Goal: Obtain resource: Download file/media

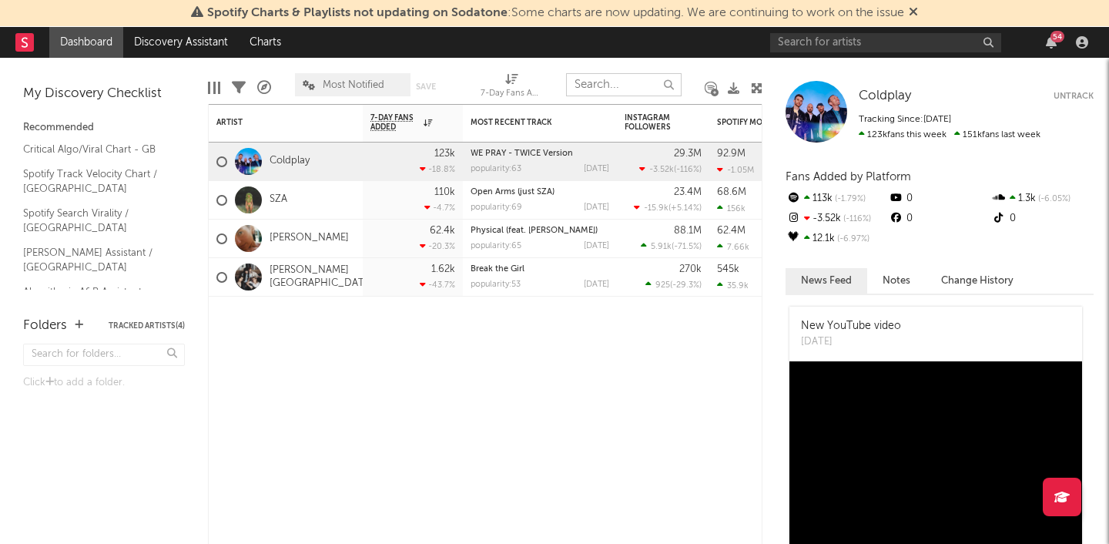
click at [626, 89] on input "text" at bounding box center [624, 84] width 116 height 23
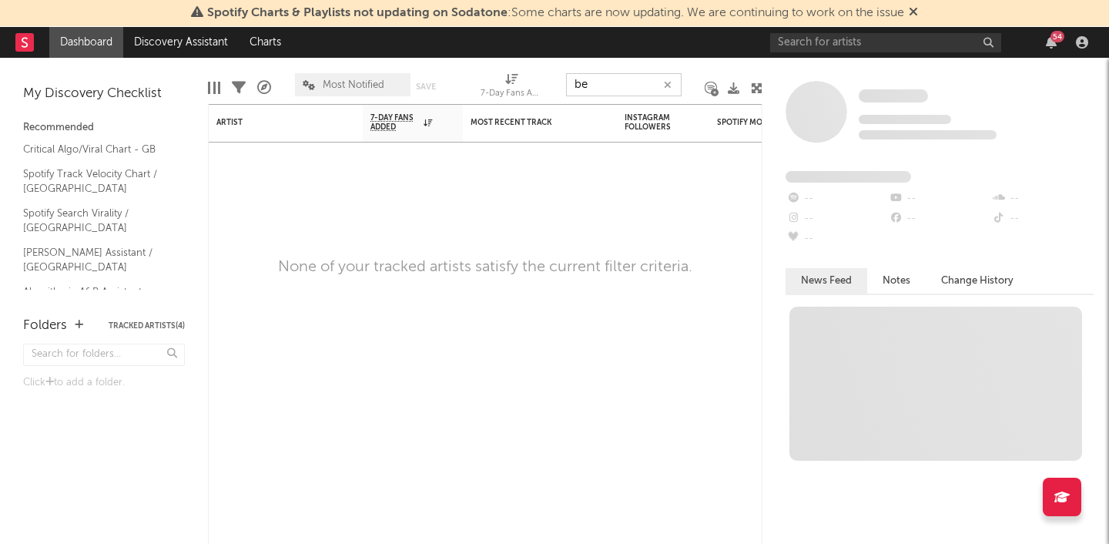
type input "b"
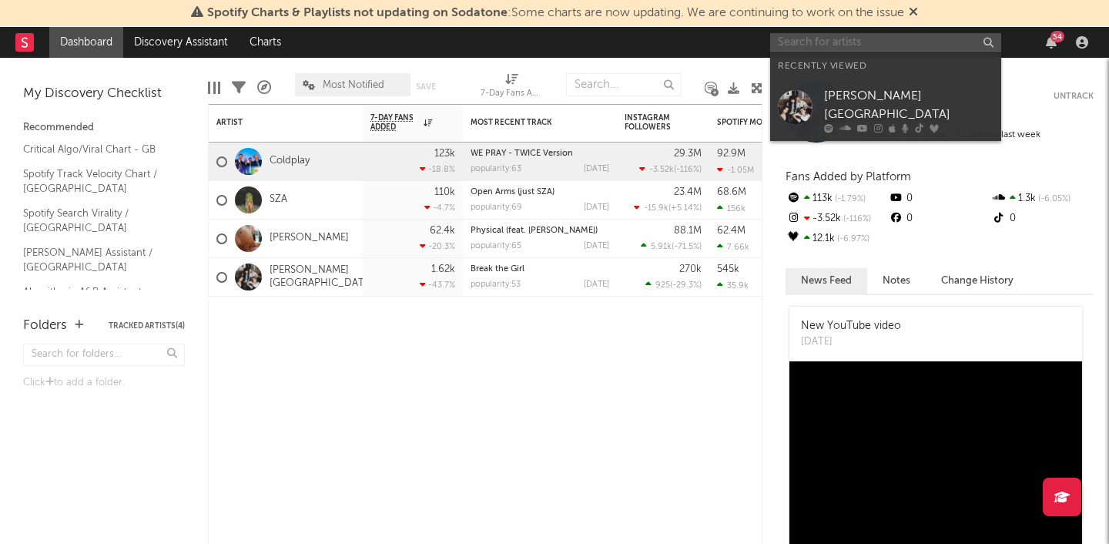
click at [813, 46] on input "text" at bounding box center [885, 42] width 231 height 19
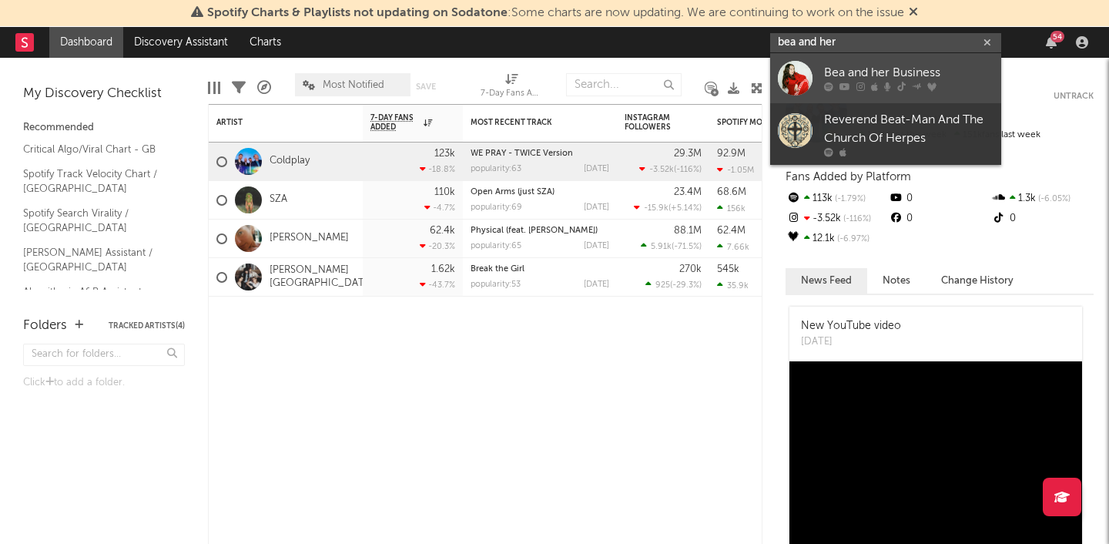
type input "bea and her"
click at [907, 65] on div "Bea and her Business" at bounding box center [908, 73] width 169 height 18
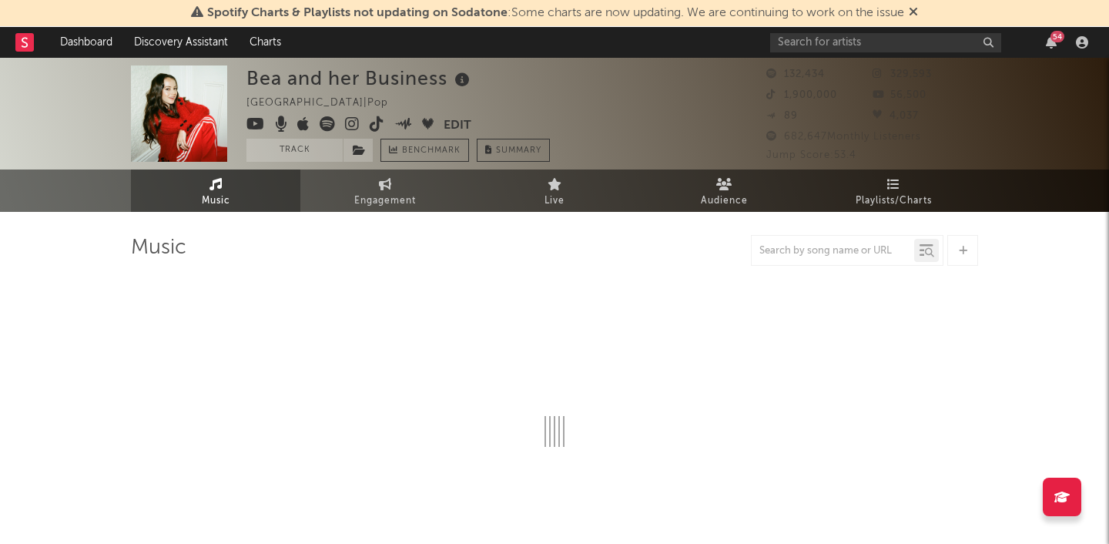
select select "6m"
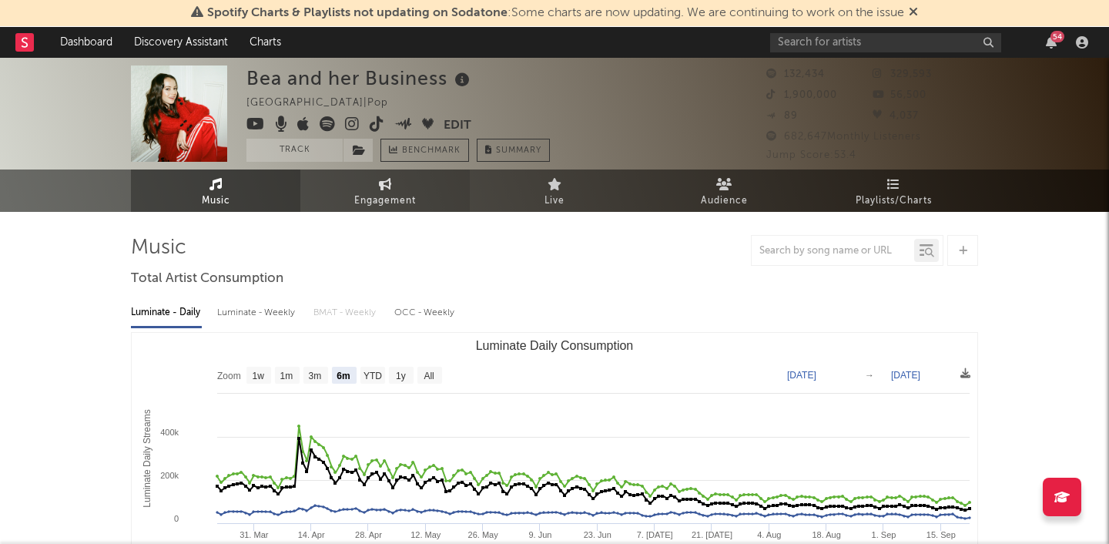
click at [384, 186] on icon at bounding box center [385, 184] width 13 height 12
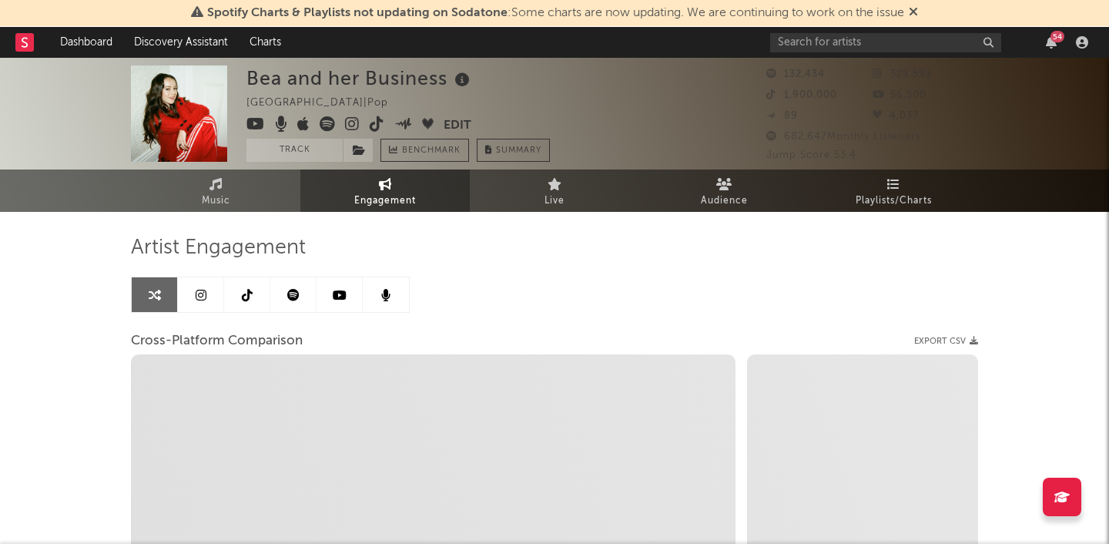
select select "1w"
click at [196, 296] on icon at bounding box center [201, 295] width 11 height 12
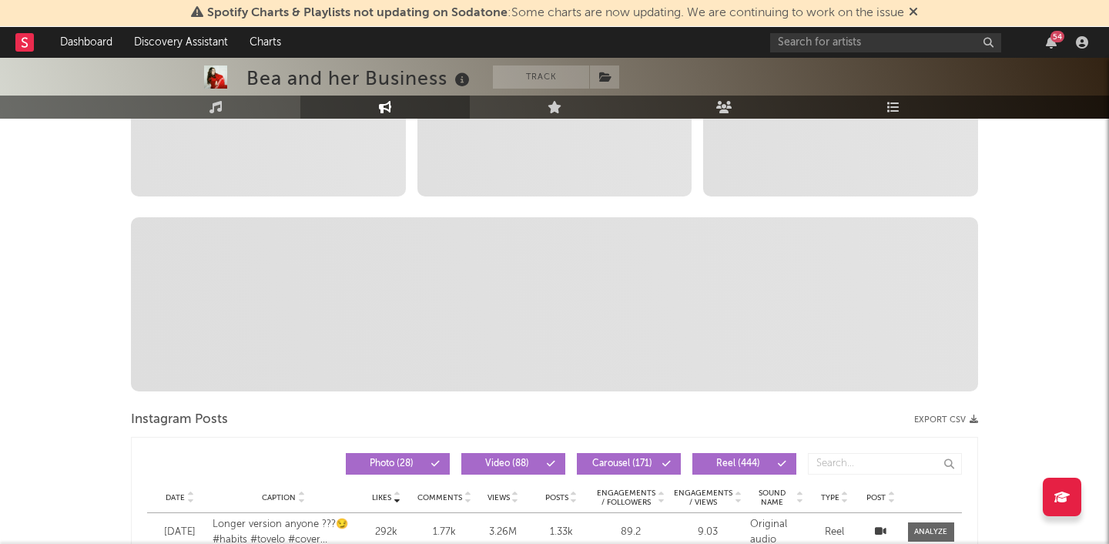
select select "6m"
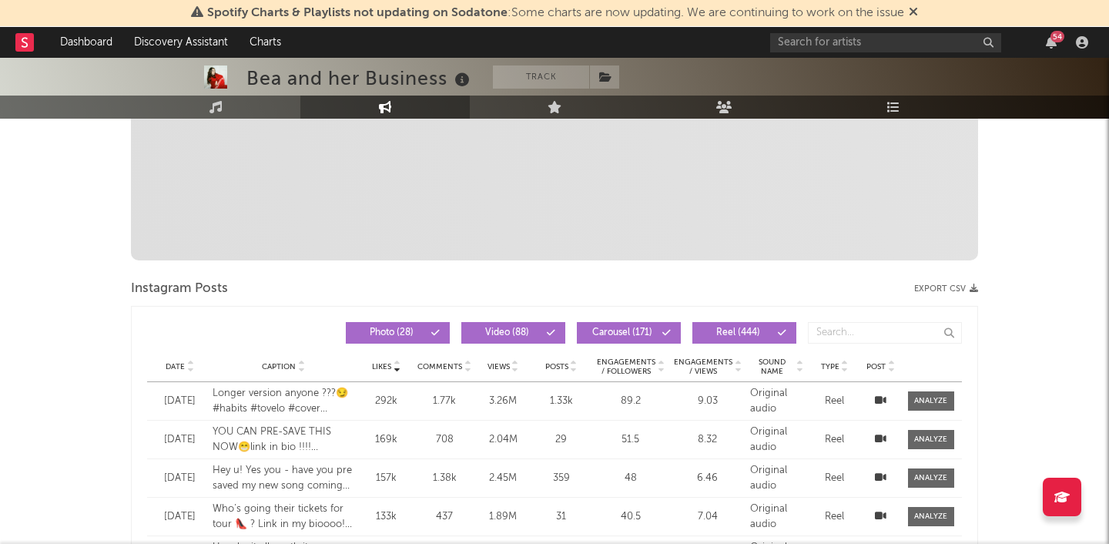
scroll to position [498, 0]
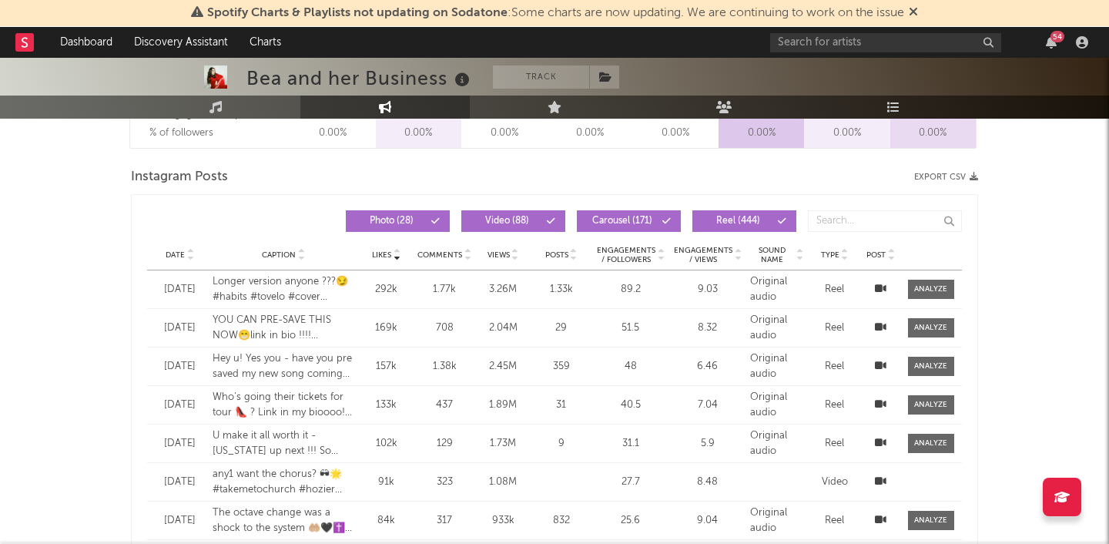
scroll to position [1231, 0]
click at [945, 179] on button "Export CSV" at bounding box center [946, 177] width 64 height 9
